Goal: Information Seeking & Learning: Learn about a topic

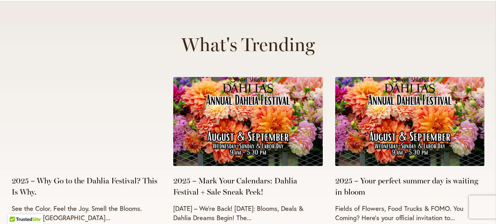
scroll to position [3061, 0]
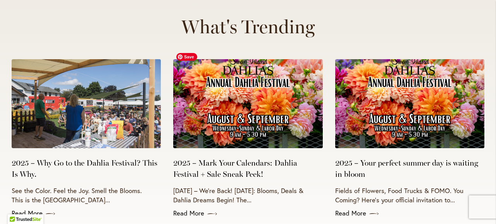
click at [261, 100] on img at bounding box center [247, 103] width 149 height 89
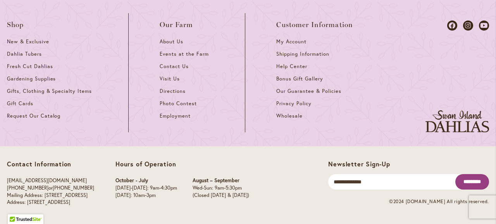
scroll to position [969, 0]
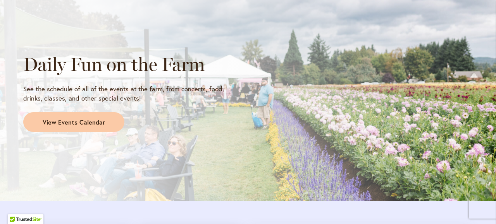
scroll to position [659, 0]
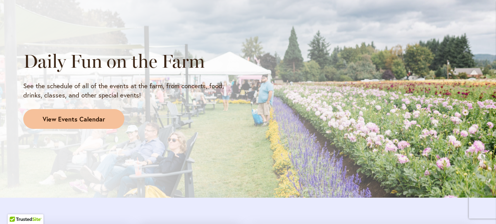
click at [81, 117] on span "View Events Calendar" at bounding box center [74, 119] width 62 height 9
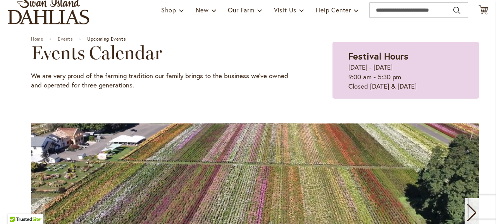
scroll to position [155, 0]
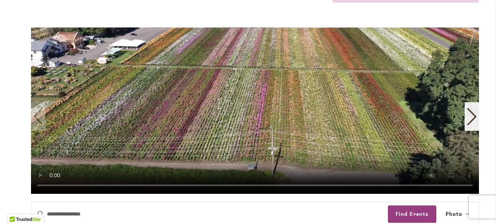
click at [466, 115] on icon "Next slide" at bounding box center [471, 116] width 10 height 17
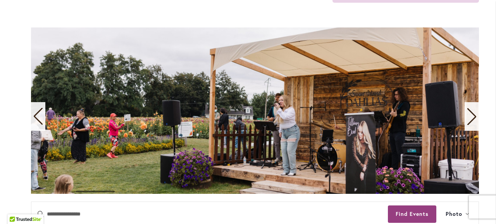
click at [468, 116] on icon "Next slide" at bounding box center [471, 116] width 10 height 17
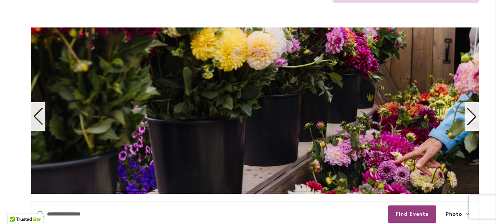
click at [468, 116] on icon "Next slide" at bounding box center [471, 116] width 10 height 17
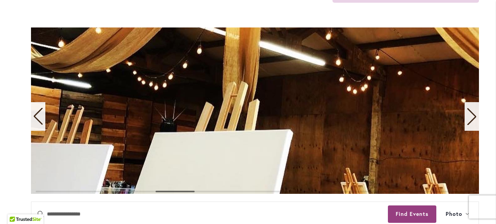
click at [468, 116] on icon "Next slide" at bounding box center [471, 116] width 10 height 17
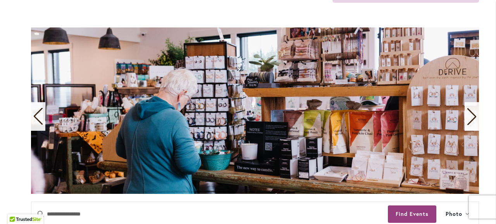
click at [468, 116] on icon "Next slide" at bounding box center [471, 116] width 10 height 17
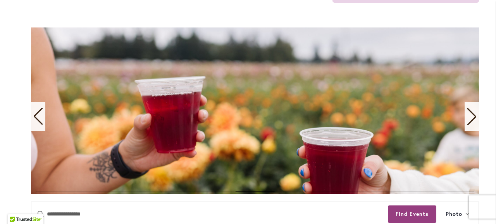
click at [468, 116] on icon "Next slide" at bounding box center [471, 116] width 10 height 17
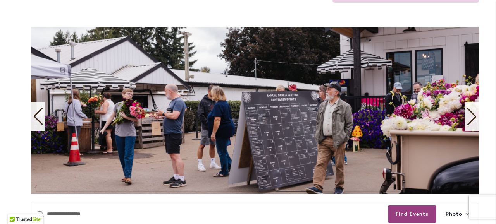
click at [468, 116] on icon "Next slide" at bounding box center [471, 116] width 10 height 17
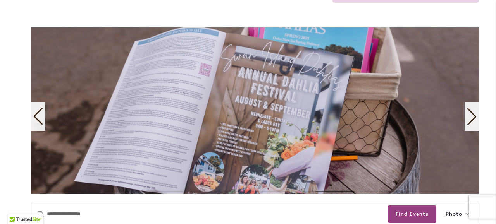
click at [468, 116] on icon "Next slide" at bounding box center [471, 116] width 10 height 17
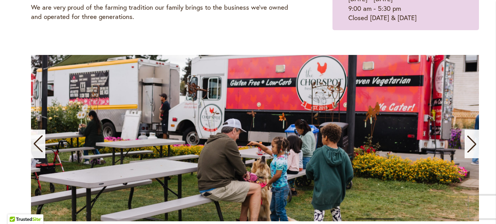
scroll to position [116, 0]
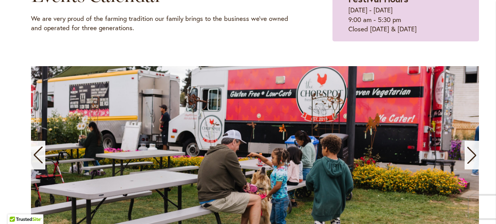
click at [468, 116] on span "9 / 11" at bounding box center [255, 149] width 448 height 167
click at [471, 153] on icon "Next slide" at bounding box center [471, 155] width 10 height 17
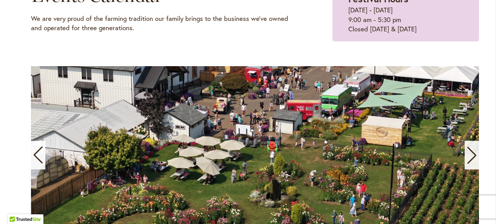
scroll to position [155, 0]
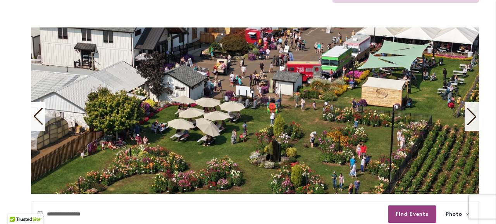
click at [473, 116] on icon "Next slide" at bounding box center [471, 116] width 10 height 17
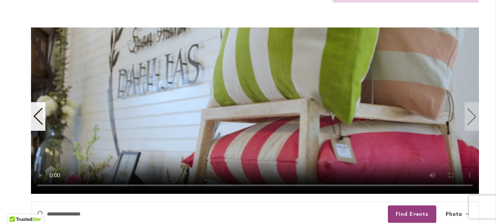
click at [473, 116] on video "11 / 11" at bounding box center [255, 111] width 448 height 167
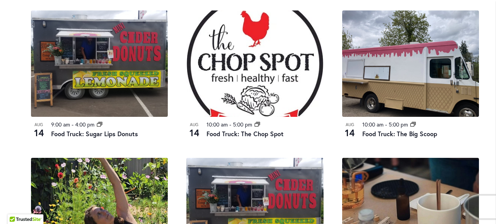
scroll to position [310, 0]
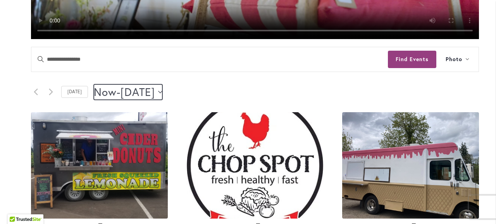
click at [162, 92] on icon "Click to toggle datepicker" at bounding box center [160, 92] width 4 height 2
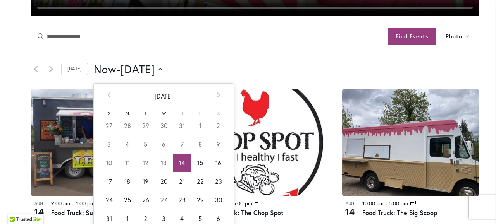
scroll to position [349, 0]
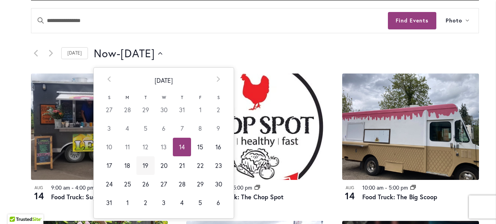
click at [144, 167] on td "19" at bounding box center [145, 166] width 18 height 19
type input "*********"
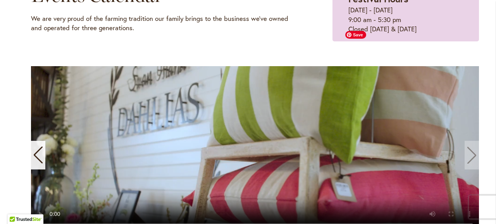
scroll to position [0, 0]
